Goal: Navigation & Orientation: Find specific page/section

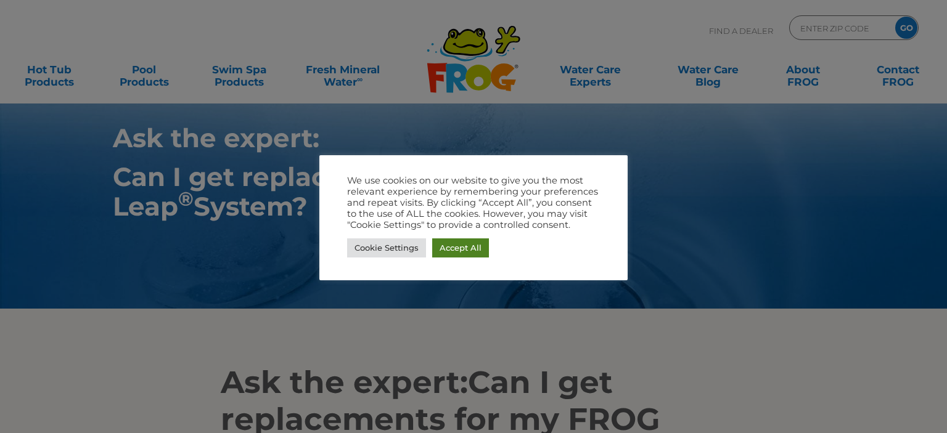
click at [452, 246] on link "Accept All" at bounding box center [460, 248] width 57 height 19
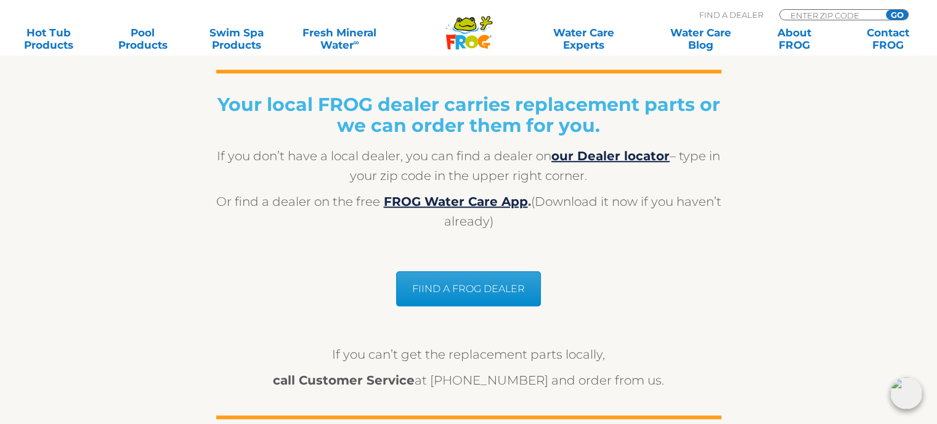
scroll to position [1048, 0]
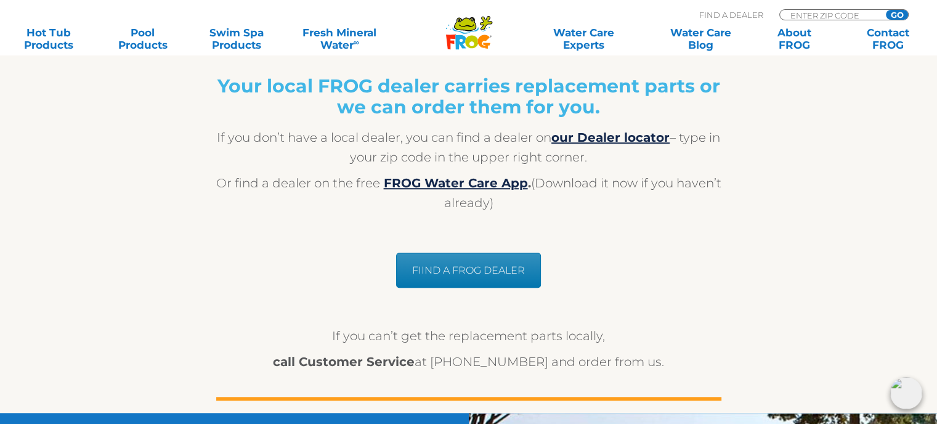
click at [456, 267] on link "FIIND A FROG DEALER" at bounding box center [468, 270] width 145 height 35
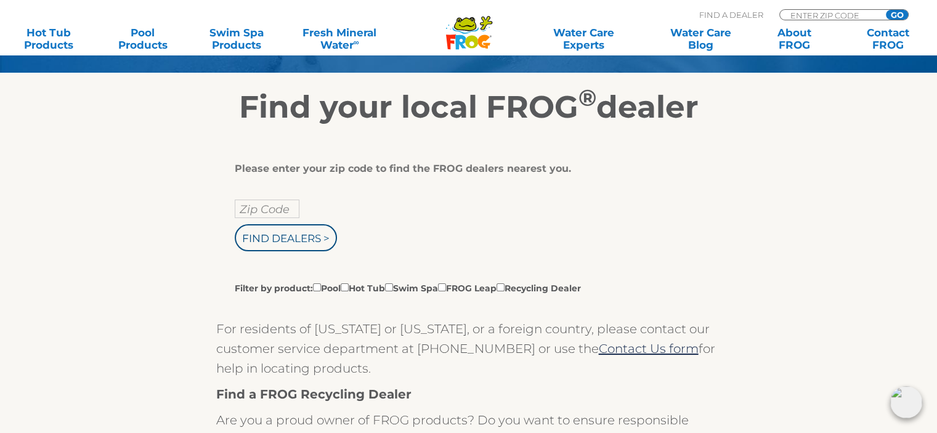
scroll to position [185, 0]
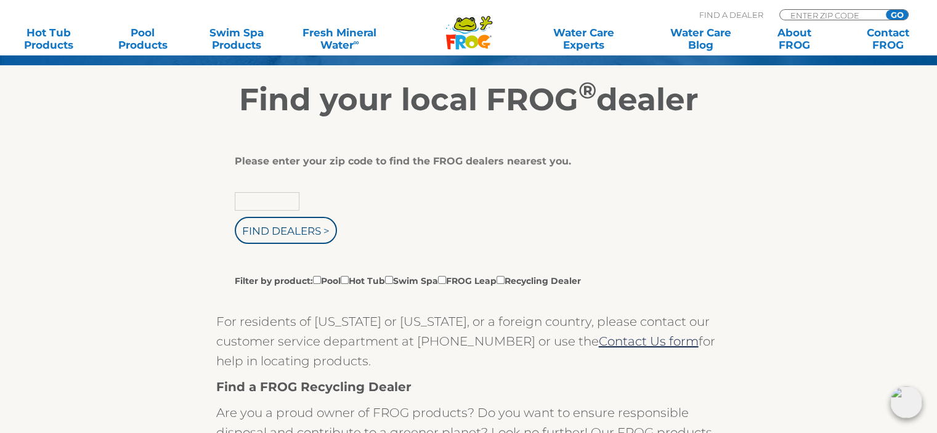
click at [286, 205] on input "text" at bounding box center [267, 201] width 65 height 18
type input "60491"
click at [312, 232] on input "Find Dealers >" at bounding box center [286, 230] width 102 height 27
